Goal: Information Seeking & Learning: Find specific page/section

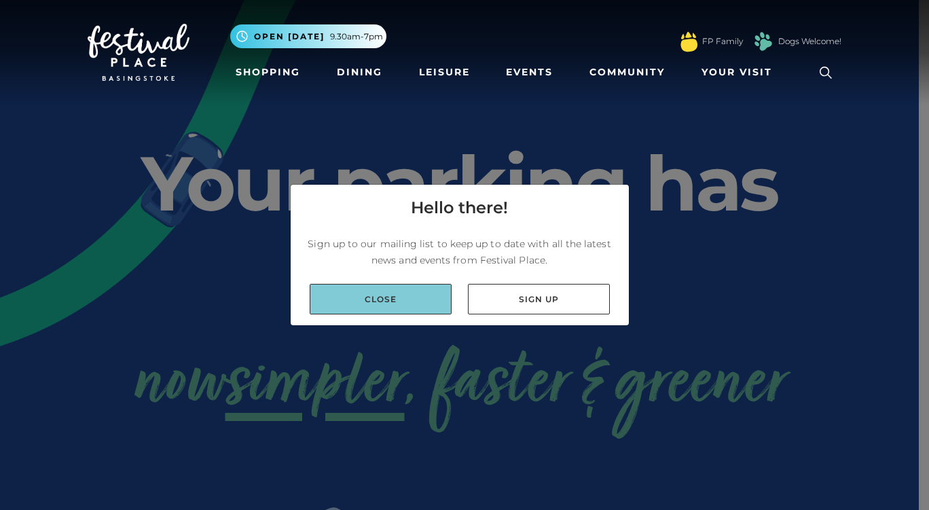
click at [414, 297] on div "Close Sign up" at bounding box center [460, 299] width 338 height 52
click at [414, 297] on link "Close" at bounding box center [381, 299] width 142 height 31
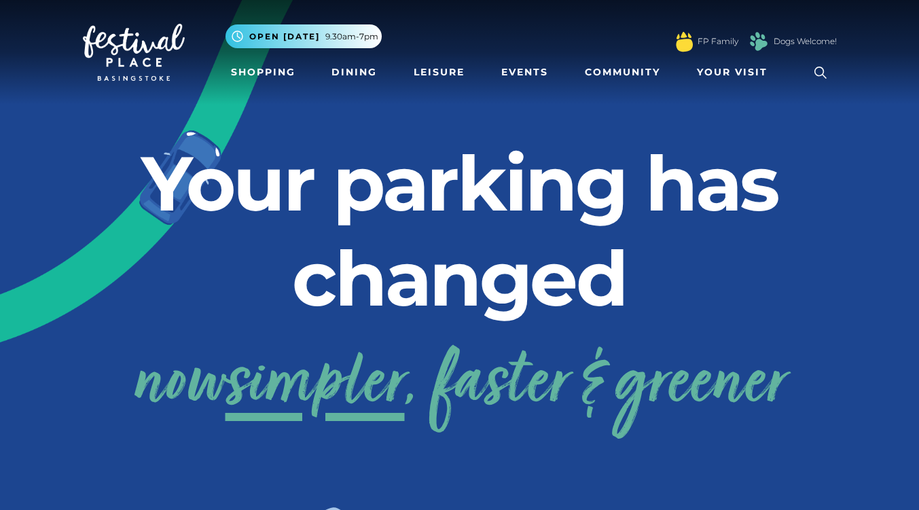
click at [826, 69] on icon at bounding box center [820, 72] width 20 height 20
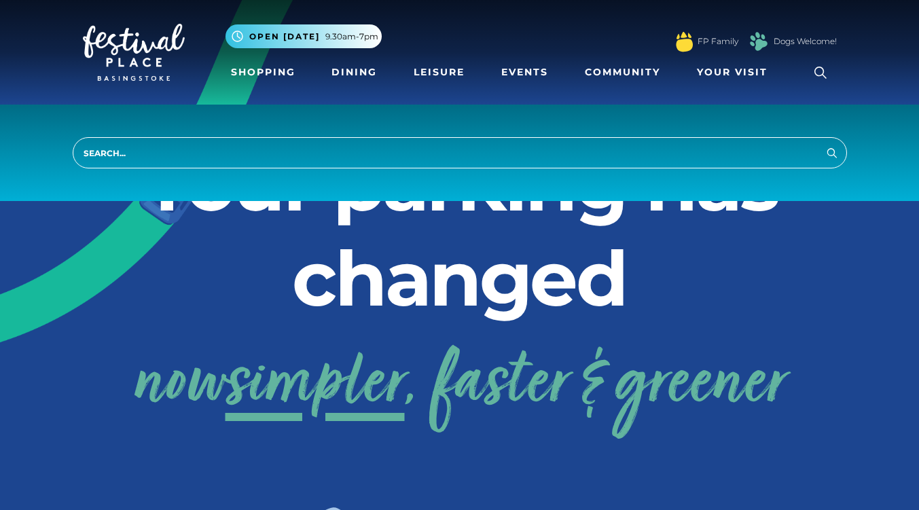
click at [368, 156] on input "search" at bounding box center [460, 152] width 774 height 31
drag, startPoint x: 822, startPoint y: 160, endPoint x: 829, endPoint y: 151, distance: 10.6
click at [829, 151] on form "parking Search" at bounding box center [460, 152] width 774 height 31
type input "parking"
click at [829, 151] on icon "submit" at bounding box center [832, 153] width 16 height 16
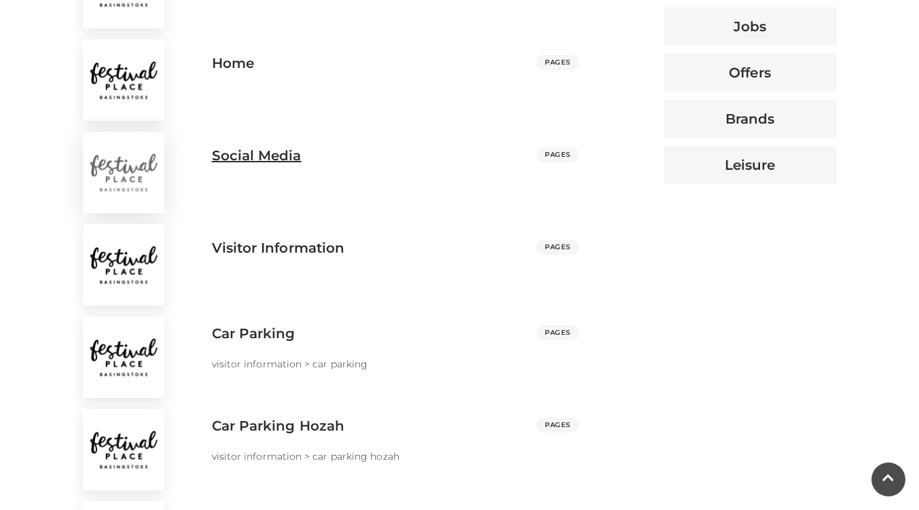
scroll to position [788, 0]
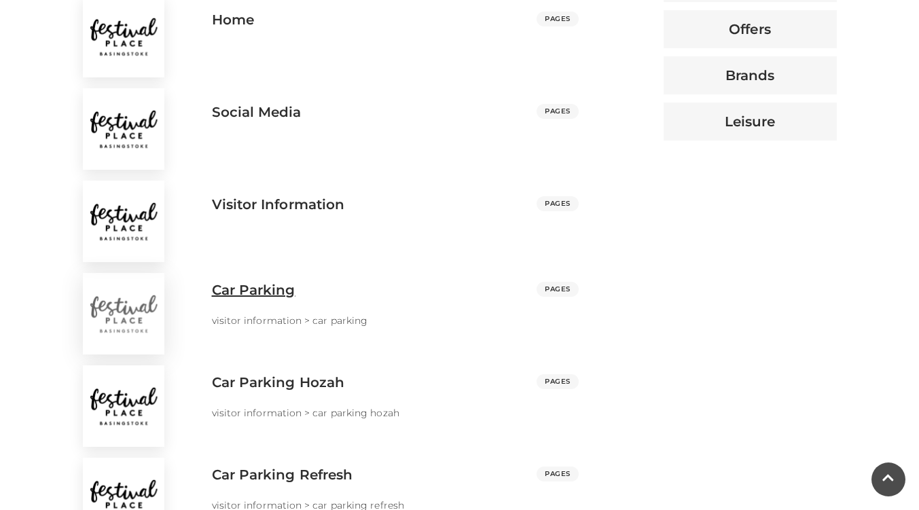
click at [242, 284] on h3 "Car Parking" at bounding box center [254, 290] width 84 height 16
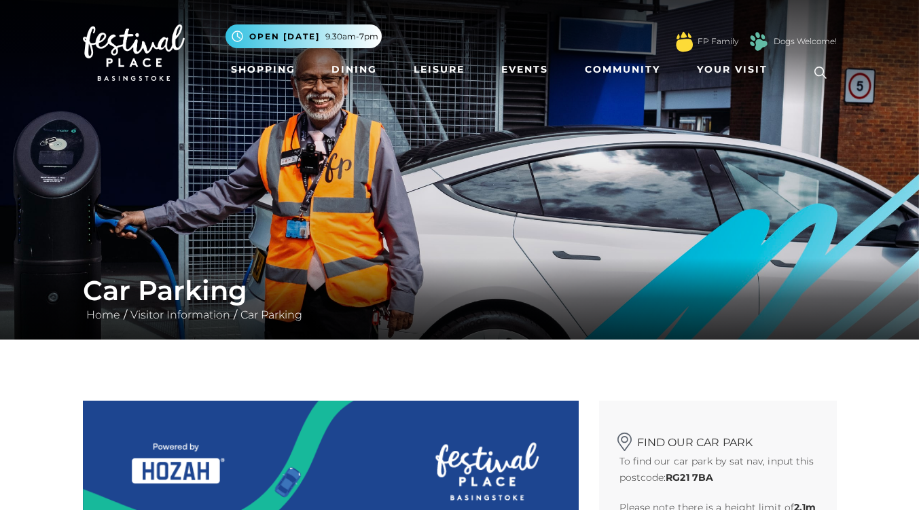
scroll to position [446, 0]
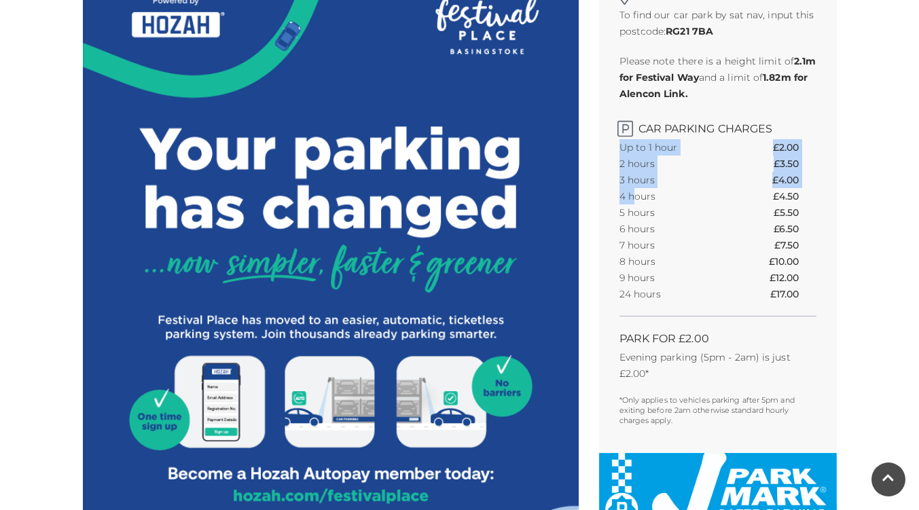
drag, startPoint x: 617, startPoint y: 156, endPoint x: 637, endPoint y: 184, distance: 34.1
click at [637, 184] on div "Find our car park To find our car park by sat nav, input this postcode: RG21 7B…" at bounding box center [718, 204] width 238 height 498
click at [637, 184] on th "3 hours" at bounding box center [673, 180] width 109 height 16
drag, startPoint x: 630, startPoint y: 179, endPoint x: 805, endPoint y: 176, distance: 174.5
click at [805, 176] on tr "3 hours £4.00" at bounding box center [717, 180] width 197 height 16
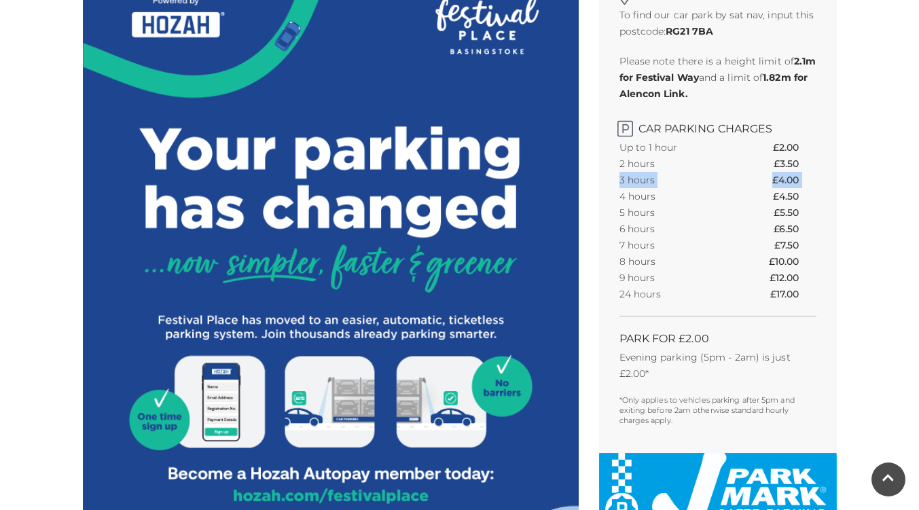
drag, startPoint x: 621, startPoint y: 200, endPoint x: 733, endPoint y: 184, distance: 112.4
click at [733, 184] on tbody "Up to 1 hour £2.00 2 hours £3.50 3 hours £4.00 4 hours £4.50 5 hours £5.50 6 ho…" at bounding box center [717, 220] width 197 height 163
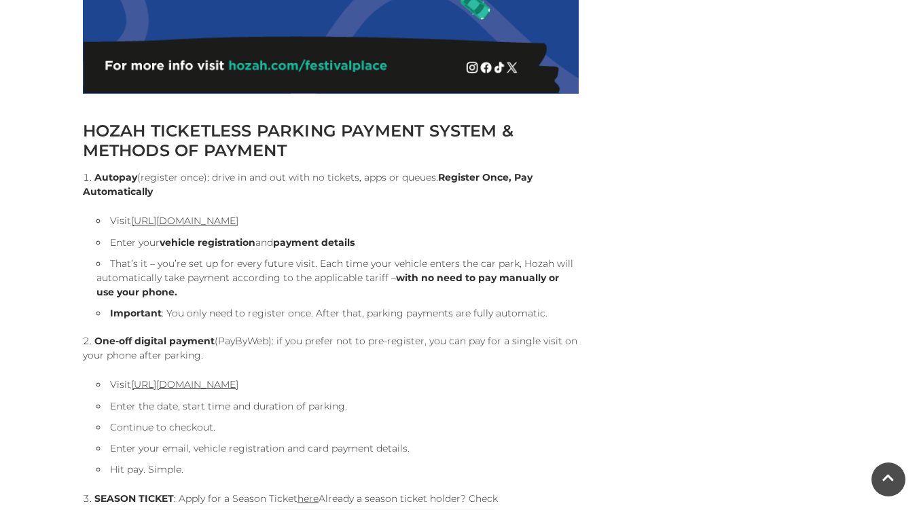
scroll to position [1784, 0]
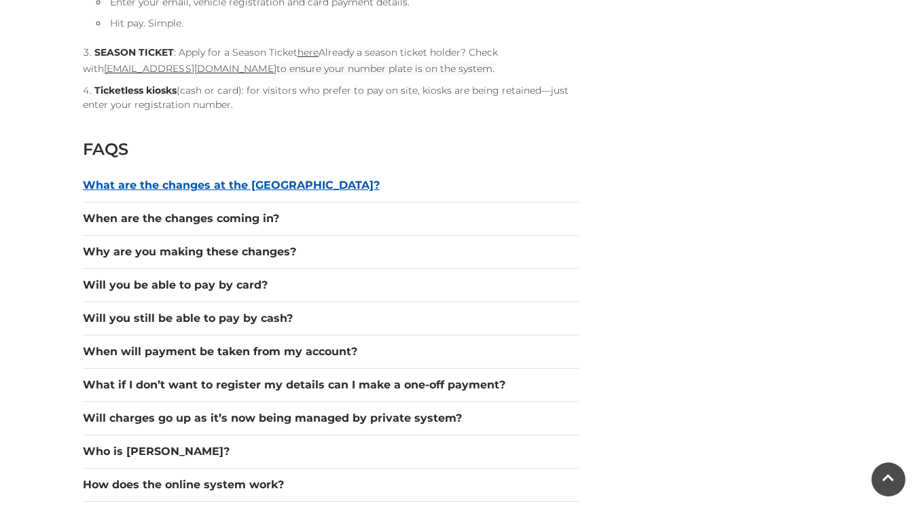
click at [119, 179] on button "What are the changes at the car park?" at bounding box center [331, 185] width 496 height 16
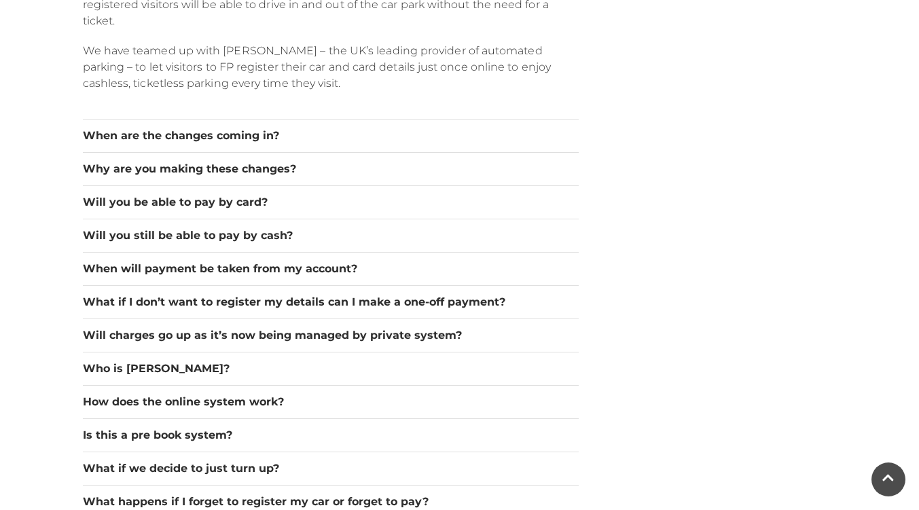
scroll to position [2067, 0]
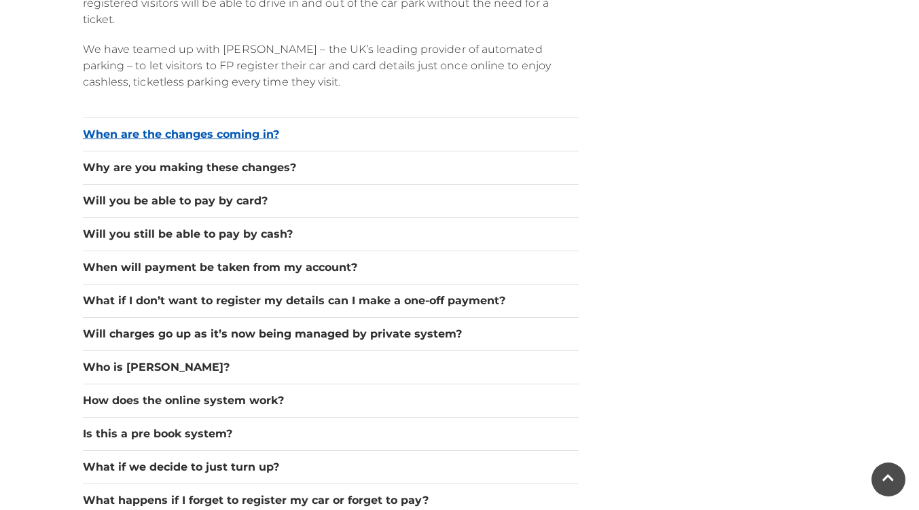
click at [105, 129] on button "When are the changes coming in?" at bounding box center [331, 134] width 496 height 16
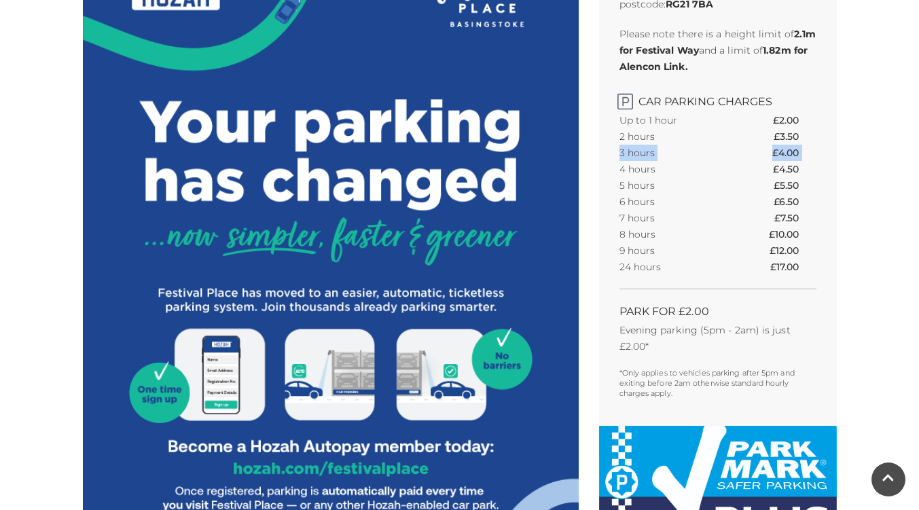
scroll to position [0, 0]
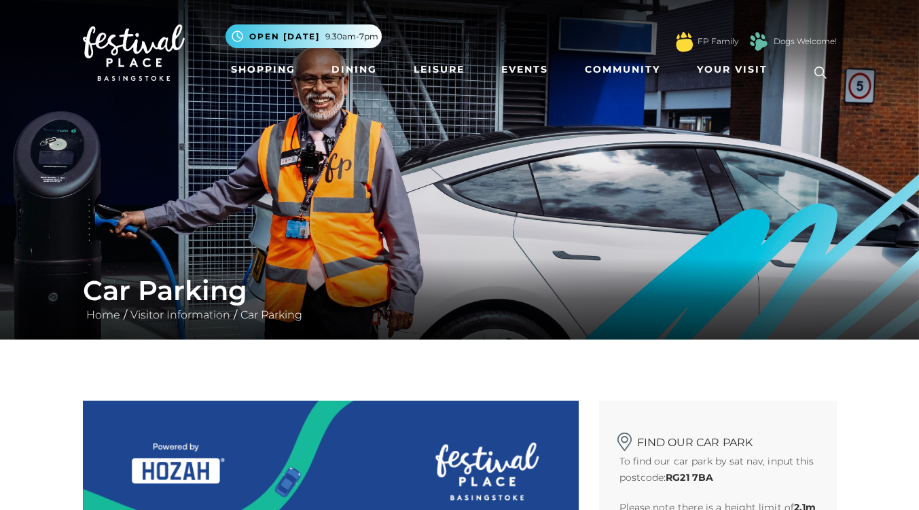
click at [191, 191] on img at bounding box center [459, 169] width 919 height 339
click at [441, 81] on link "Leisure" at bounding box center [439, 69] width 62 height 25
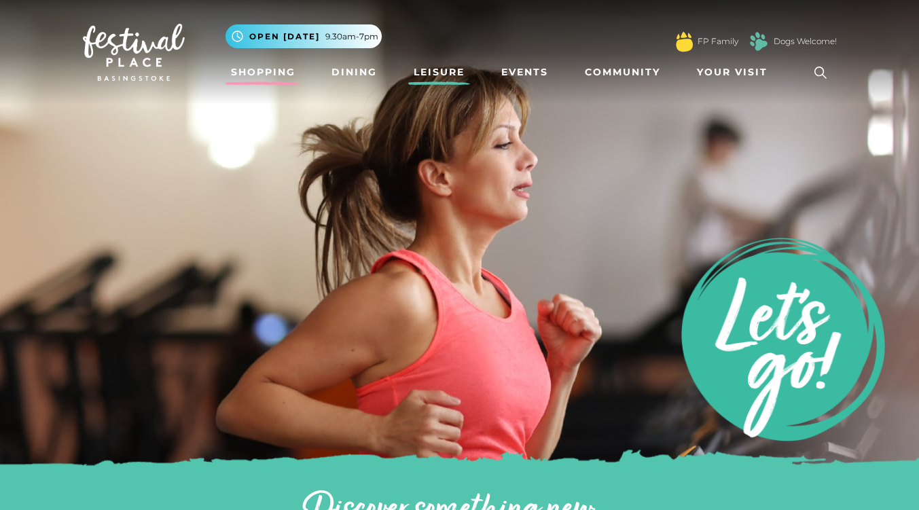
click at [257, 62] on link "Shopping" at bounding box center [262, 72] width 75 height 25
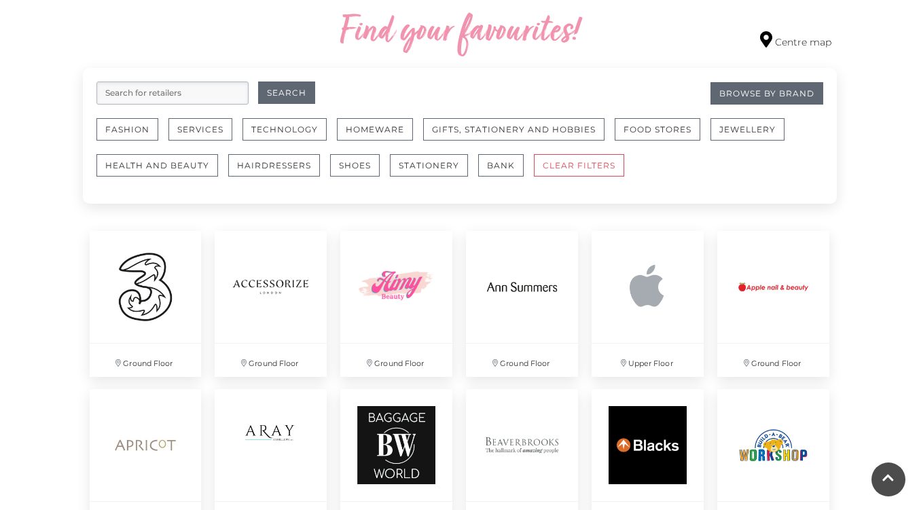
scroll to position [784, 0]
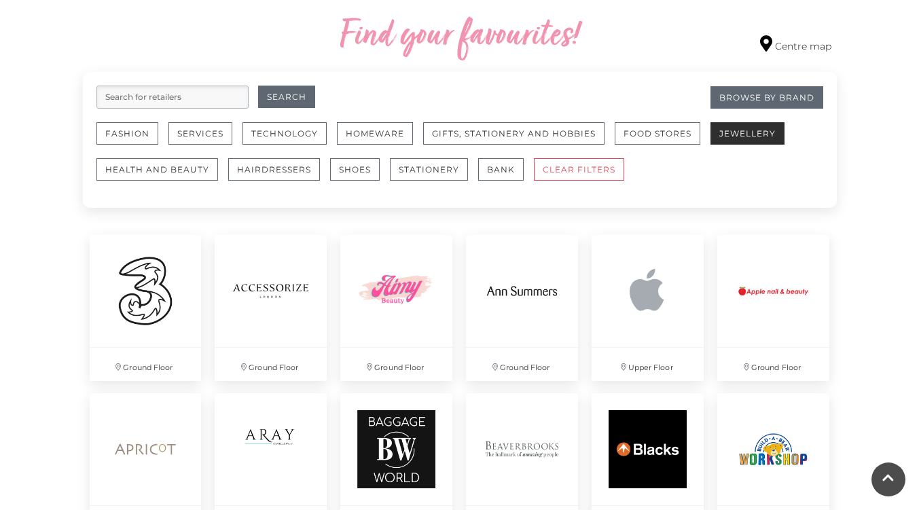
click at [747, 133] on button "Jewellery" at bounding box center [747, 133] width 74 height 22
